Goal: Find specific page/section: Find specific page/section

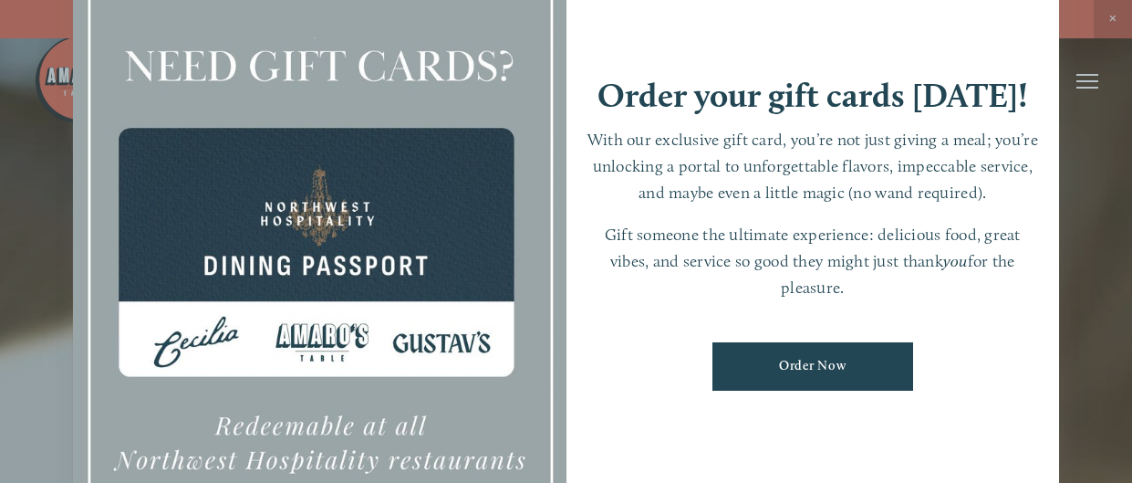
click at [1068, 388] on div at bounding box center [566, 241] width 1132 height 483
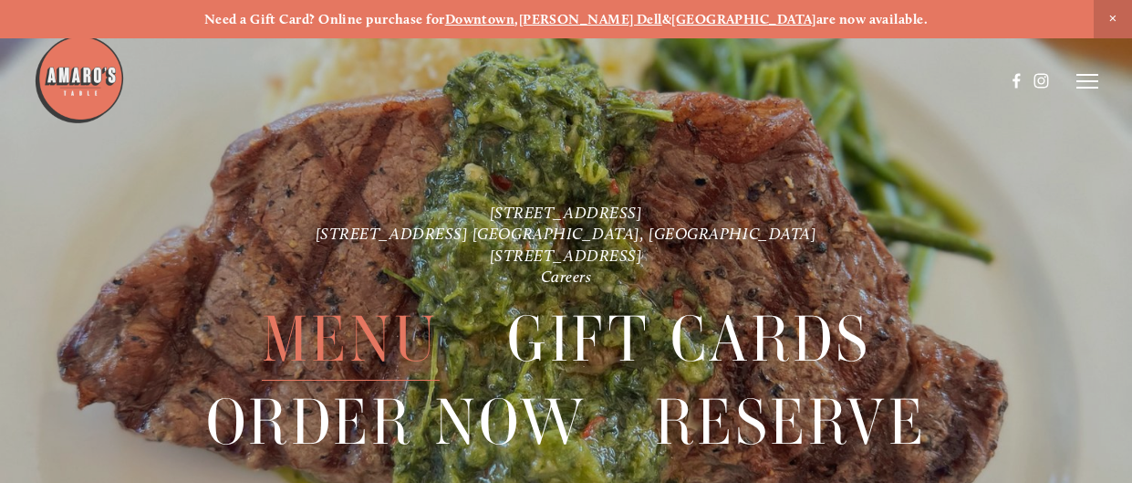
click at [407, 335] on span "Menu" at bounding box center [351, 339] width 178 height 82
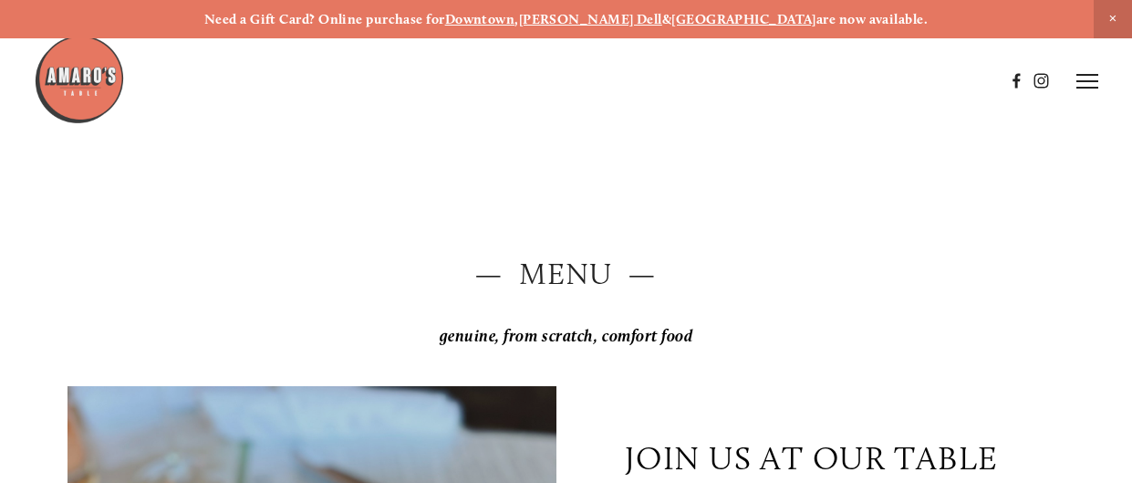
click at [57, 261] on div "— Menu — genuine, from scratch, comfort food" at bounding box center [565, 312] width 1027 height 118
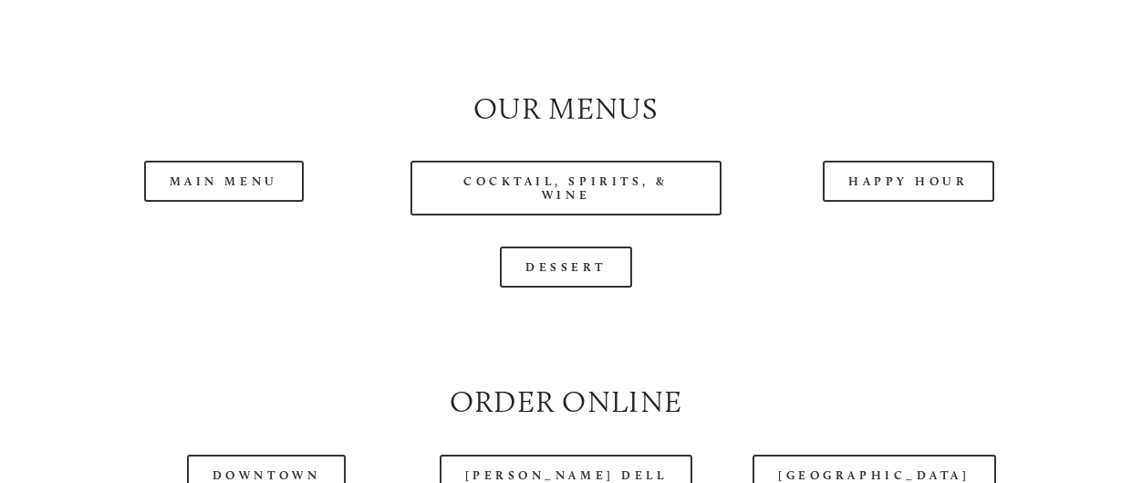
scroll to position [1641, 0]
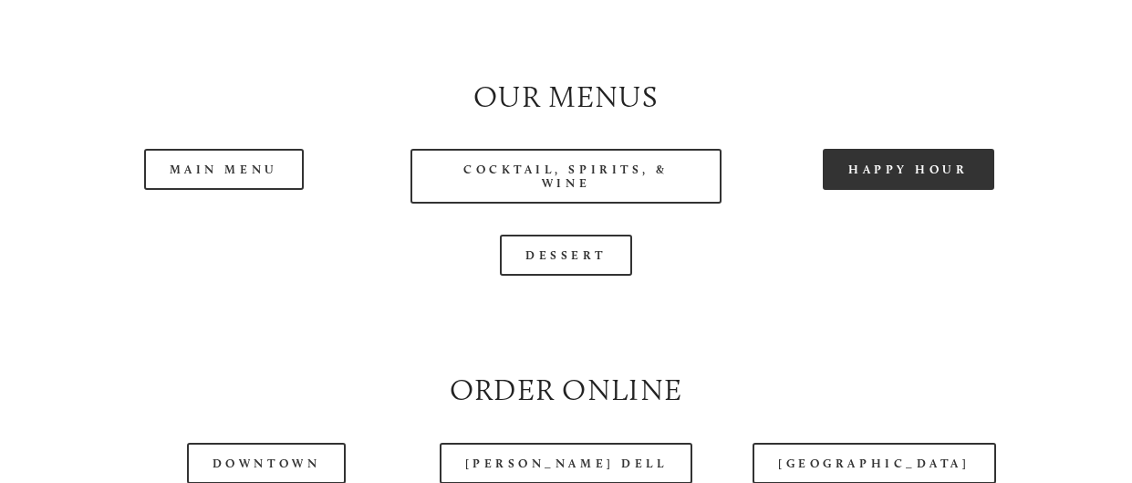
click at [901, 188] on link "Happy Hour" at bounding box center [909, 169] width 172 height 41
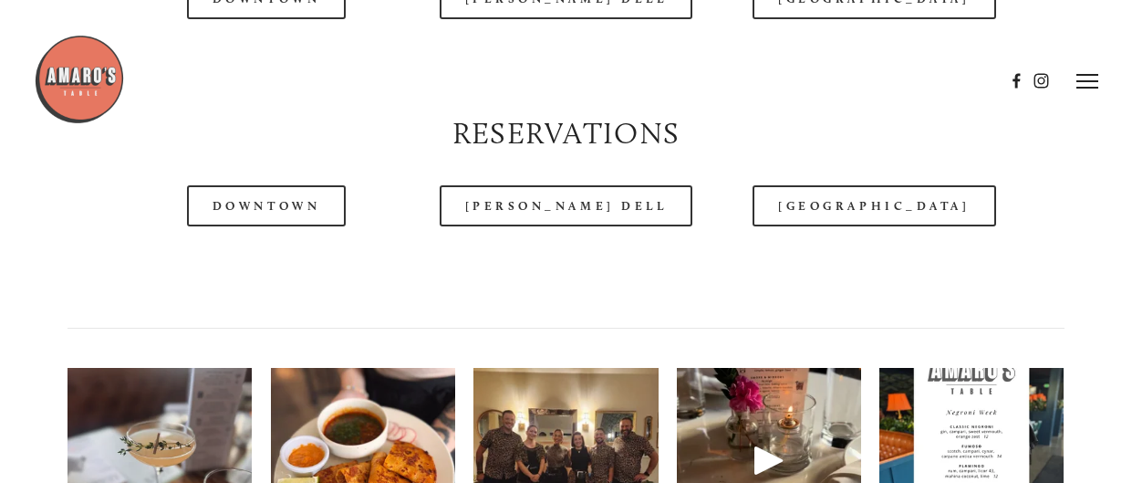
scroll to position [2079, 0]
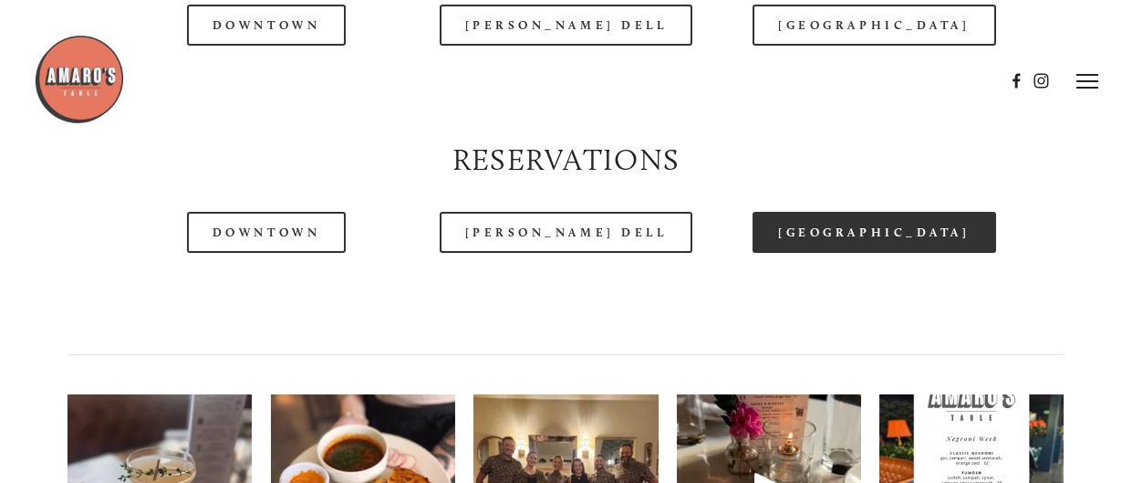
click at [827, 249] on link "[GEOGRAPHIC_DATA]" at bounding box center [874, 232] width 243 height 41
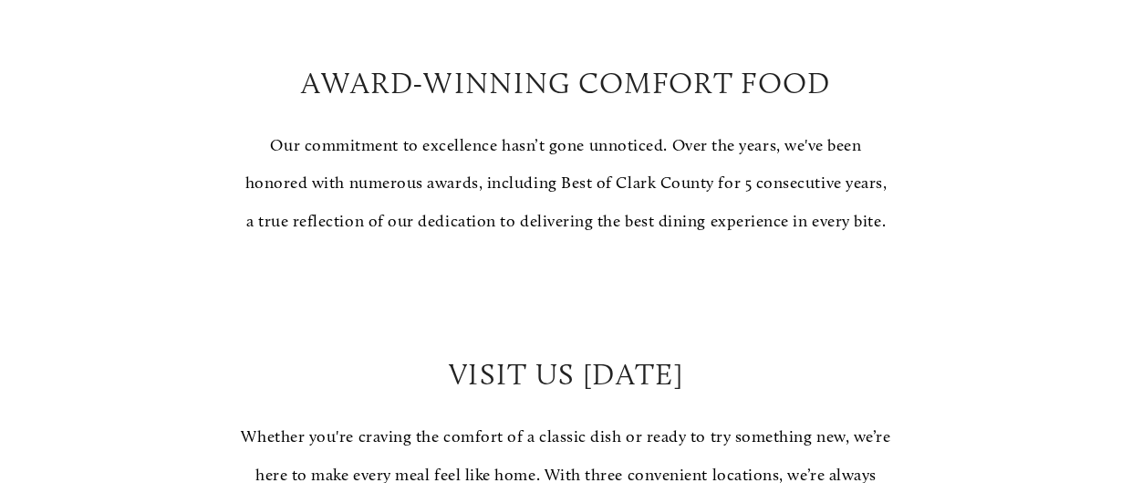
scroll to position [1094, 0]
